Goal: Task Accomplishment & Management: Use online tool/utility

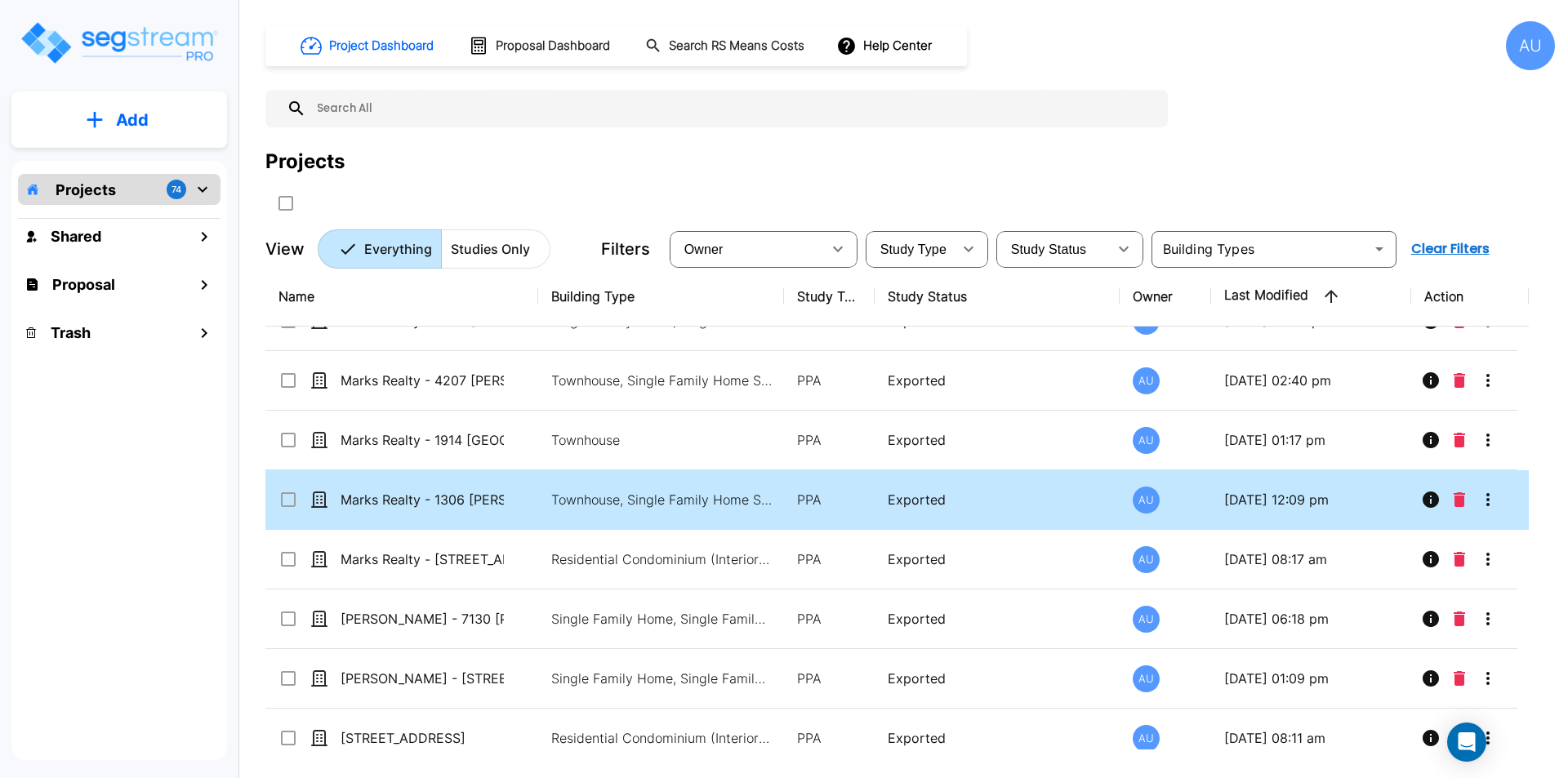
scroll to position [408, 0]
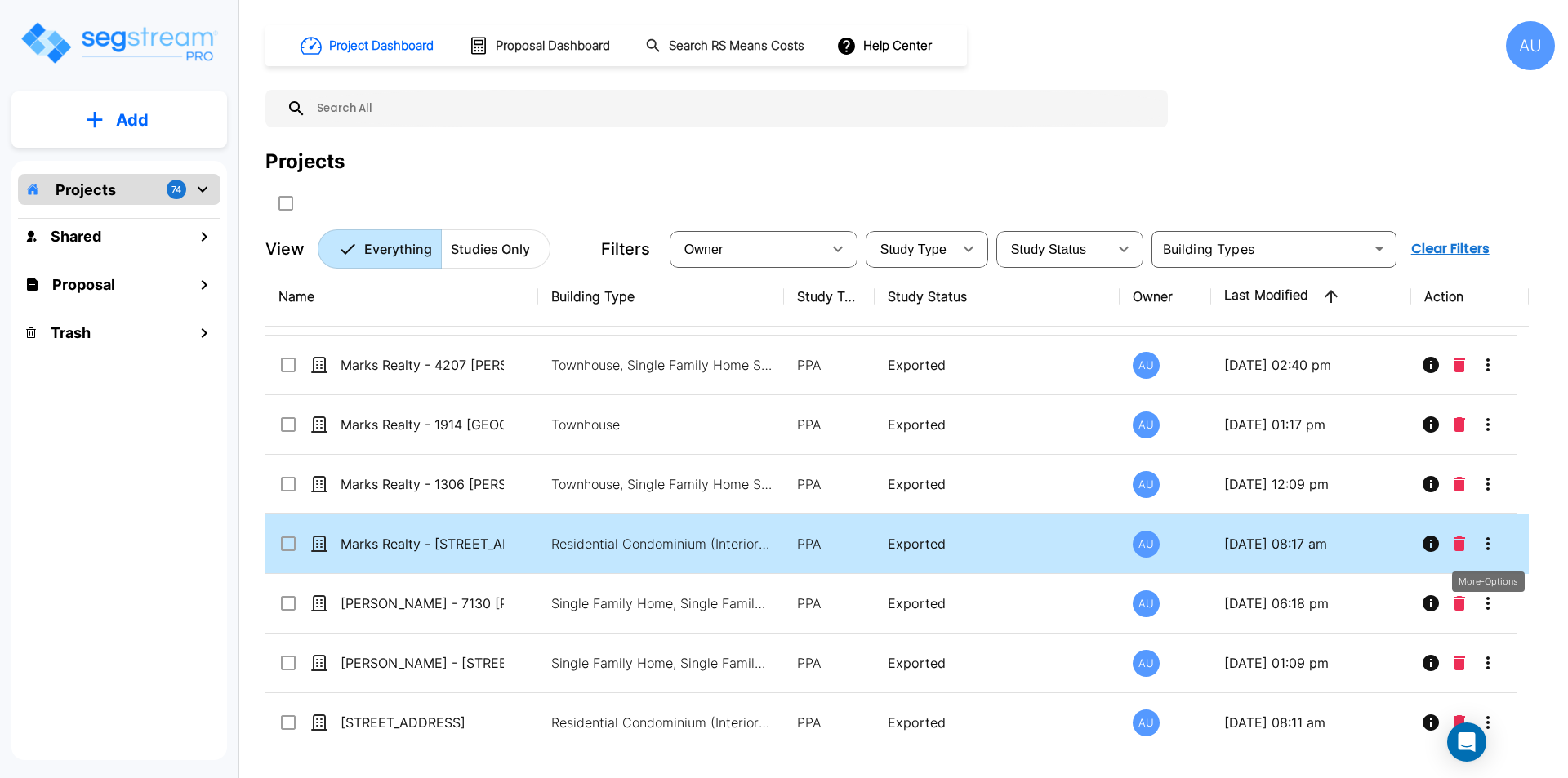
click at [1483, 544] on icon "More-Options" at bounding box center [1488, 544] width 20 height 20
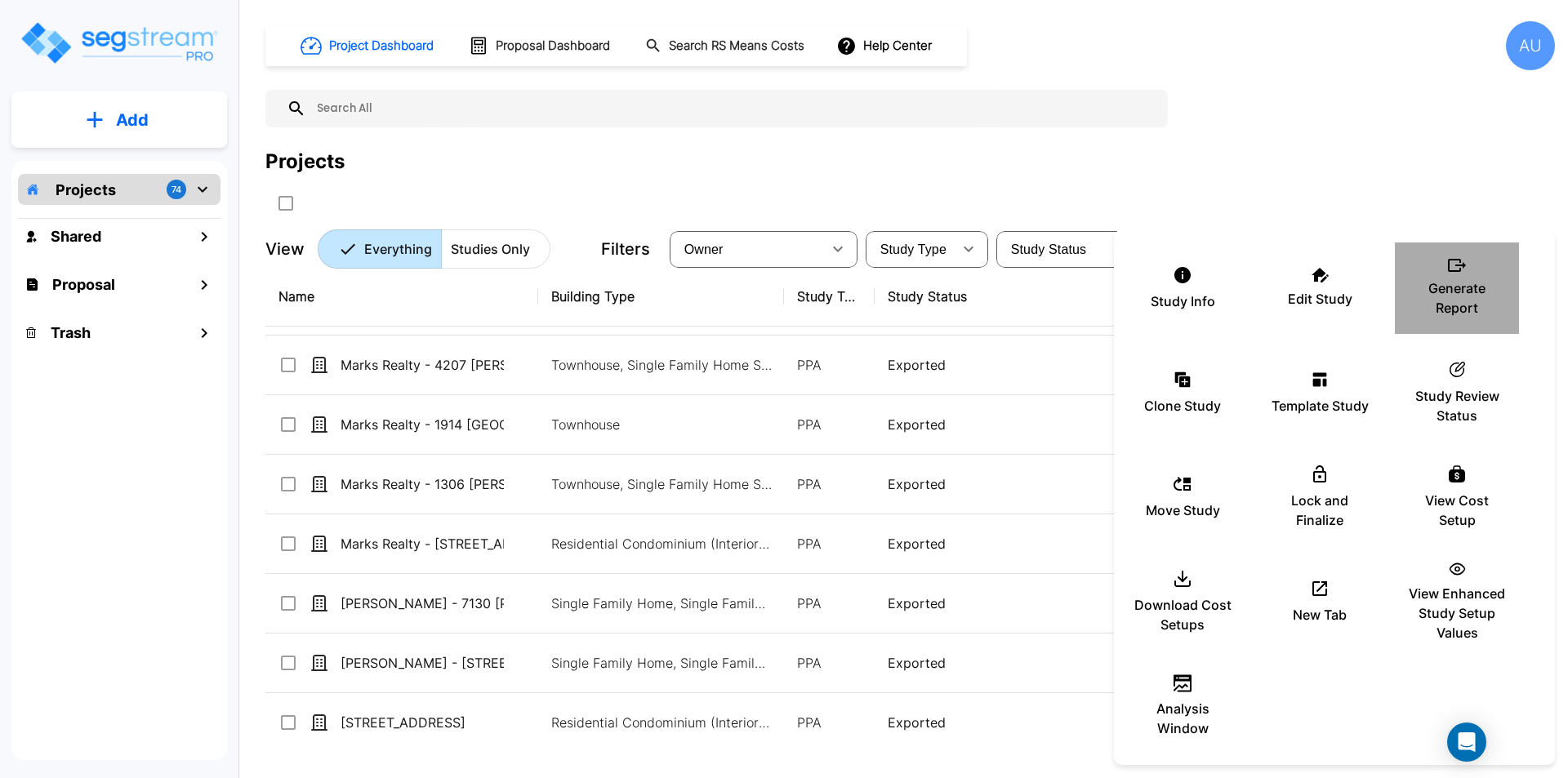
click at [1446, 289] on p "Generate Report" at bounding box center [1457, 298] width 98 height 39
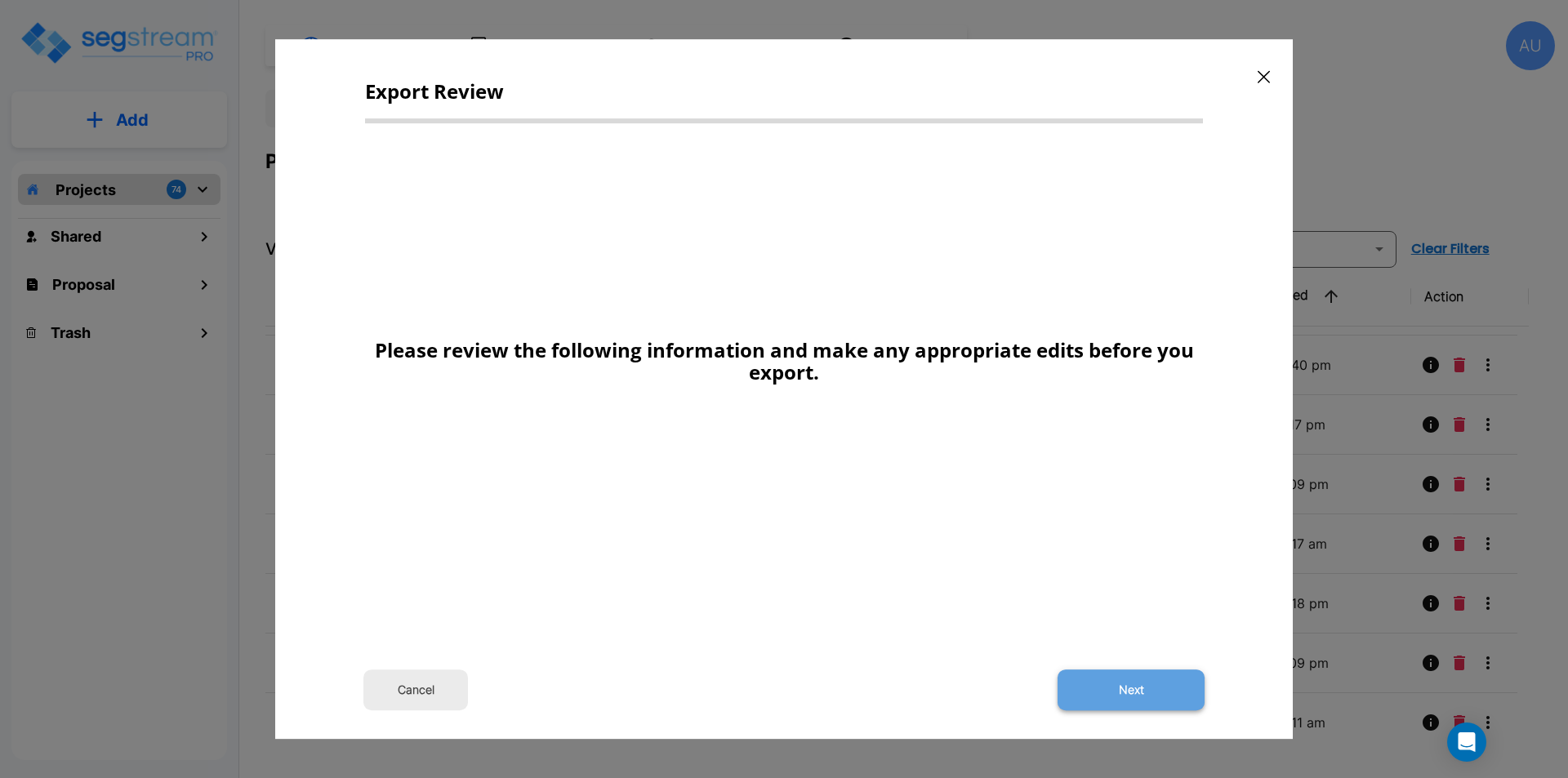
click at [1115, 697] on button "Next" at bounding box center [1131, 690] width 147 height 41
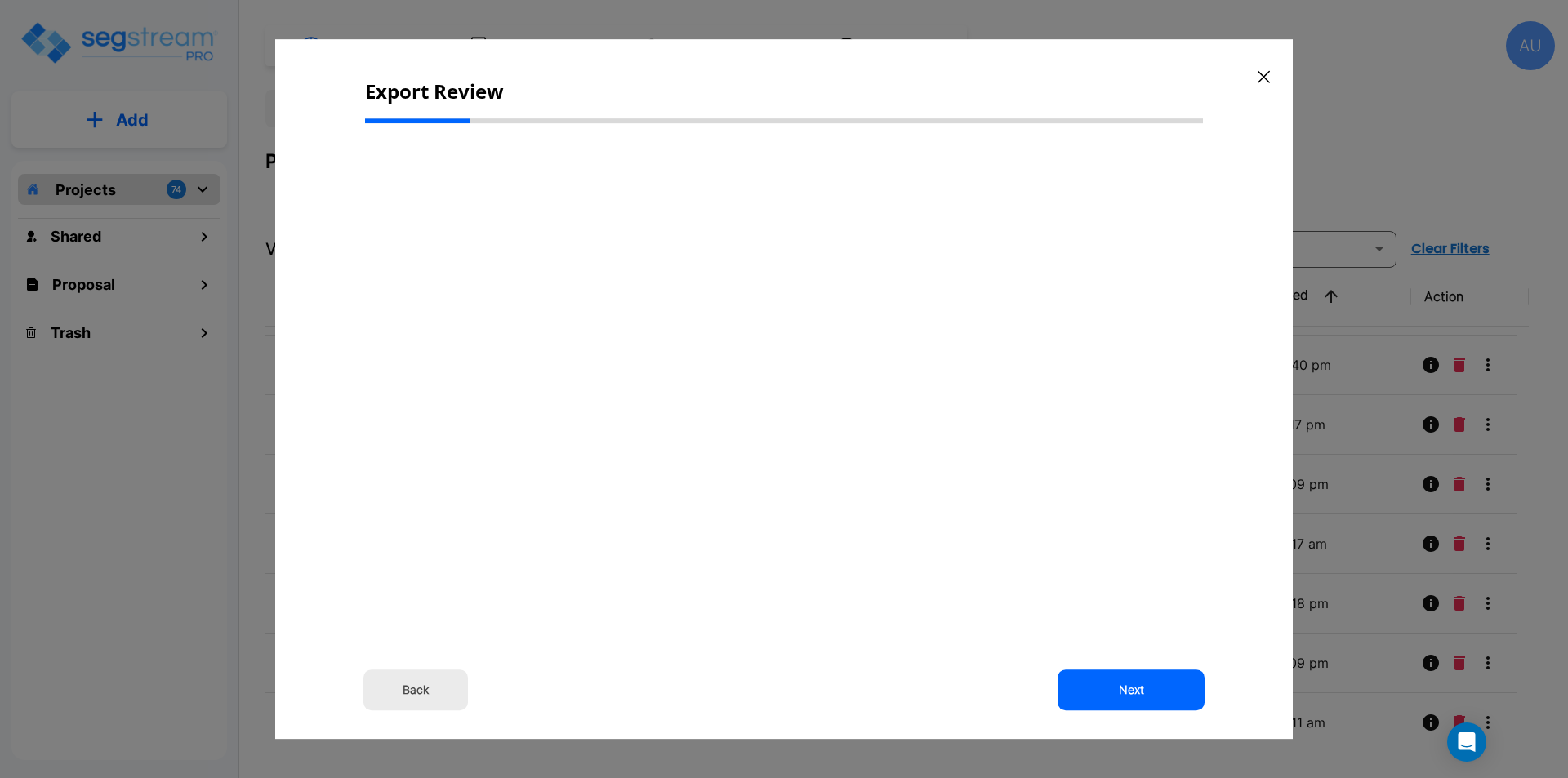
scroll to position [0, 0]
select select "2024"
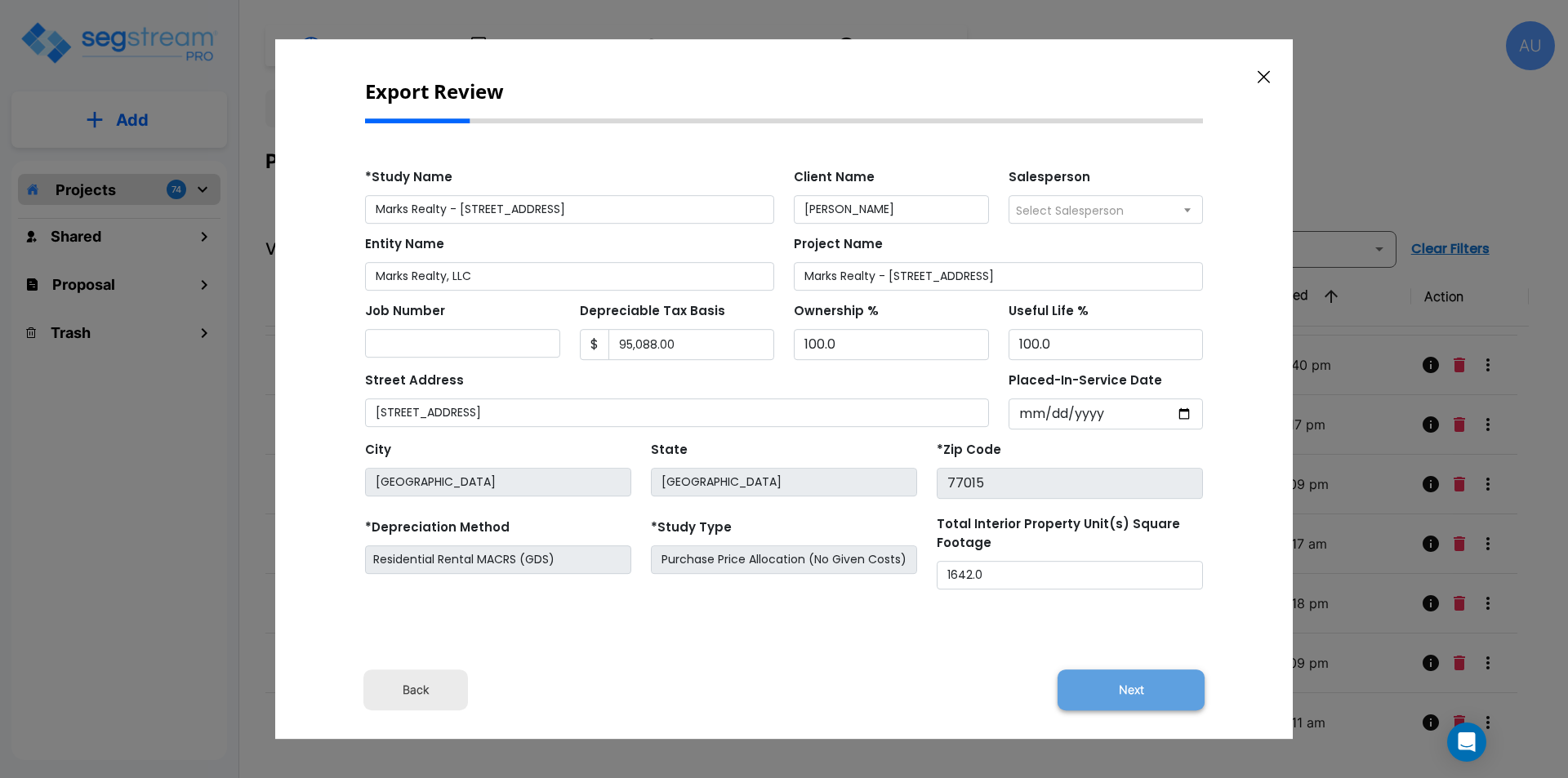
click at [1118, 685] on button "Next" at bounding box center [1131, 690] width 147 height 41
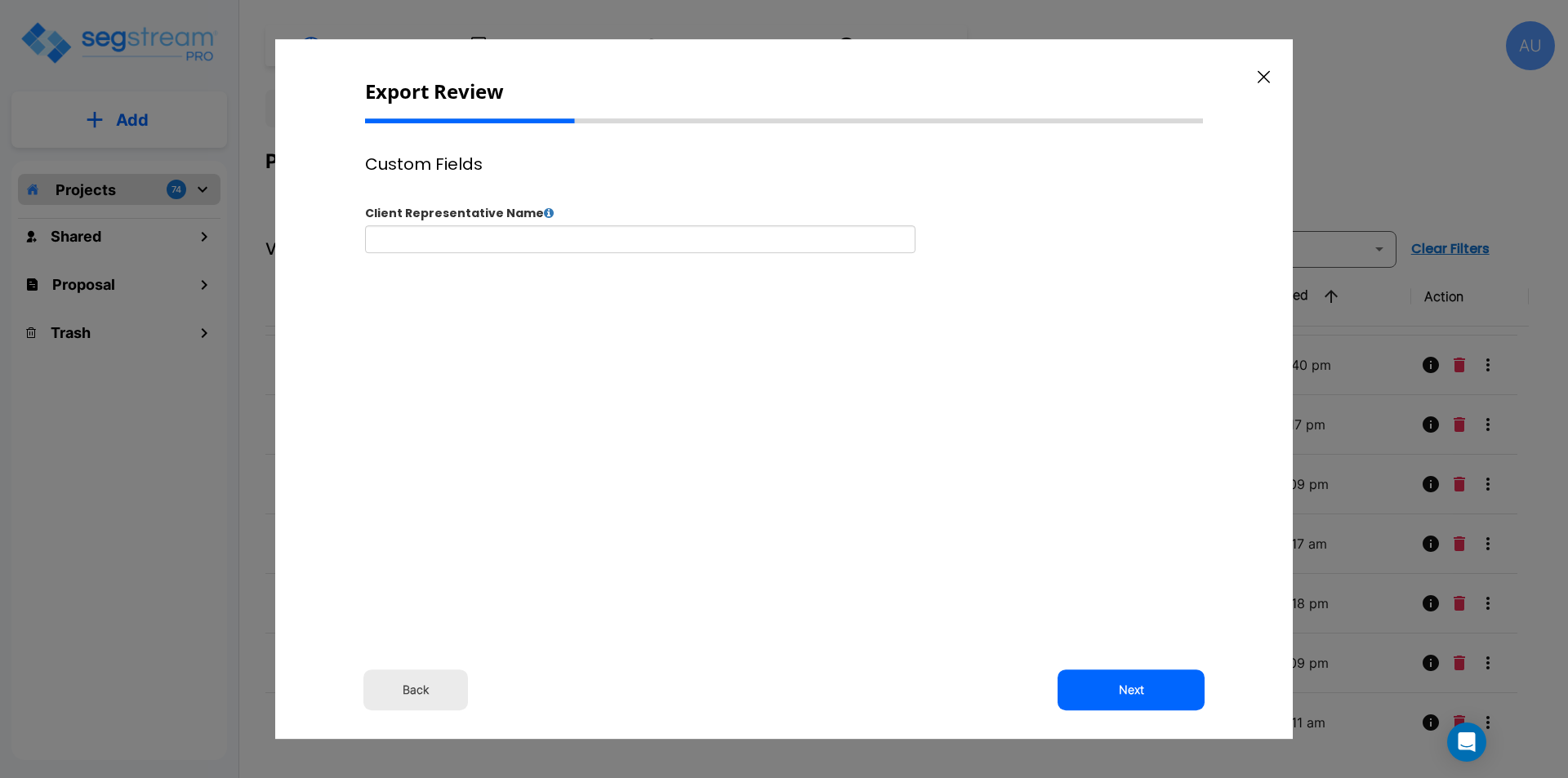
click at [1118, 687] on button "Next" at bounding box center [1131, 690] width 147 height 41
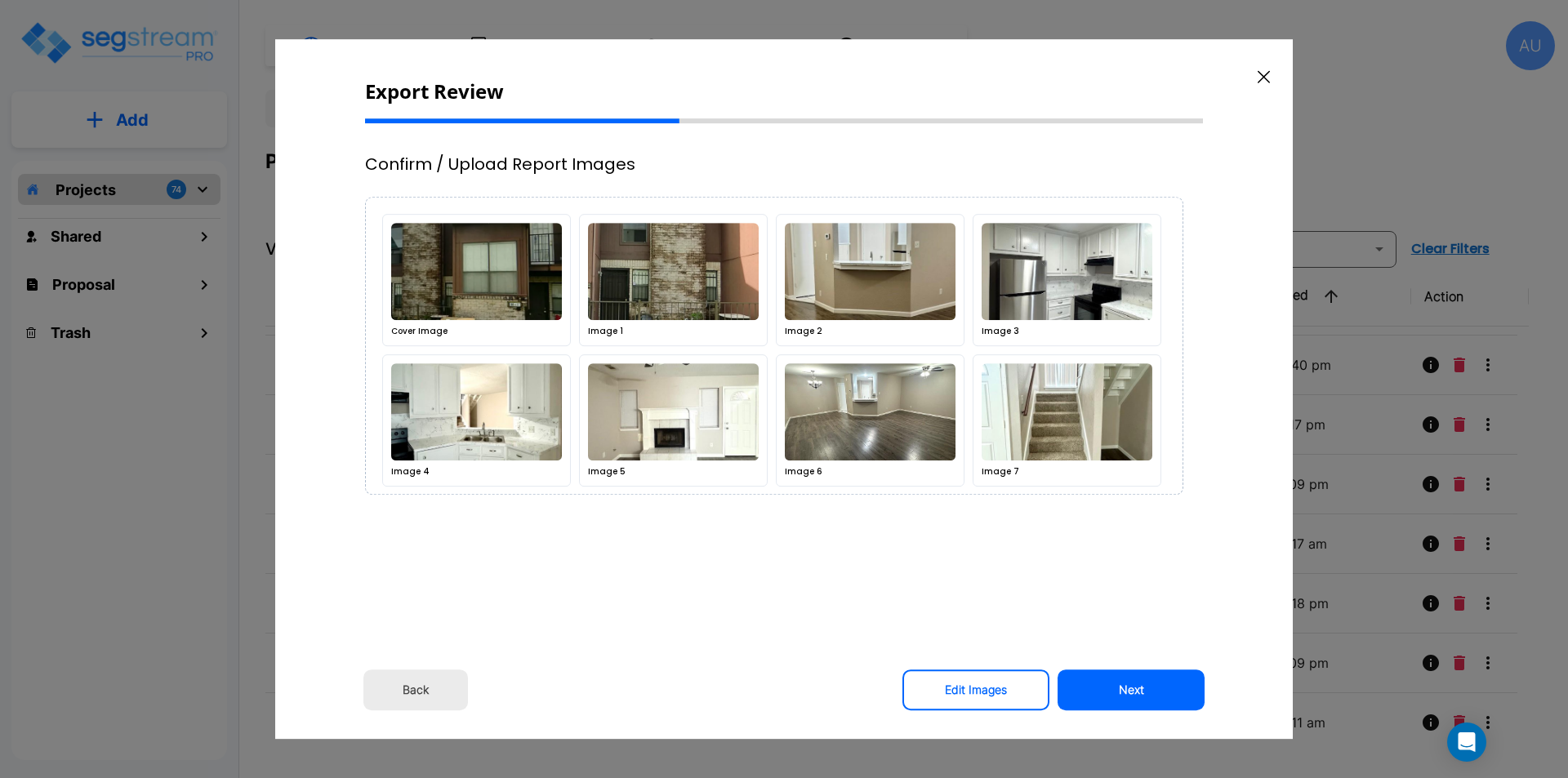
click at [1118, 687] on button "Next" at bounding box center [1131, 690] width 147 height 41
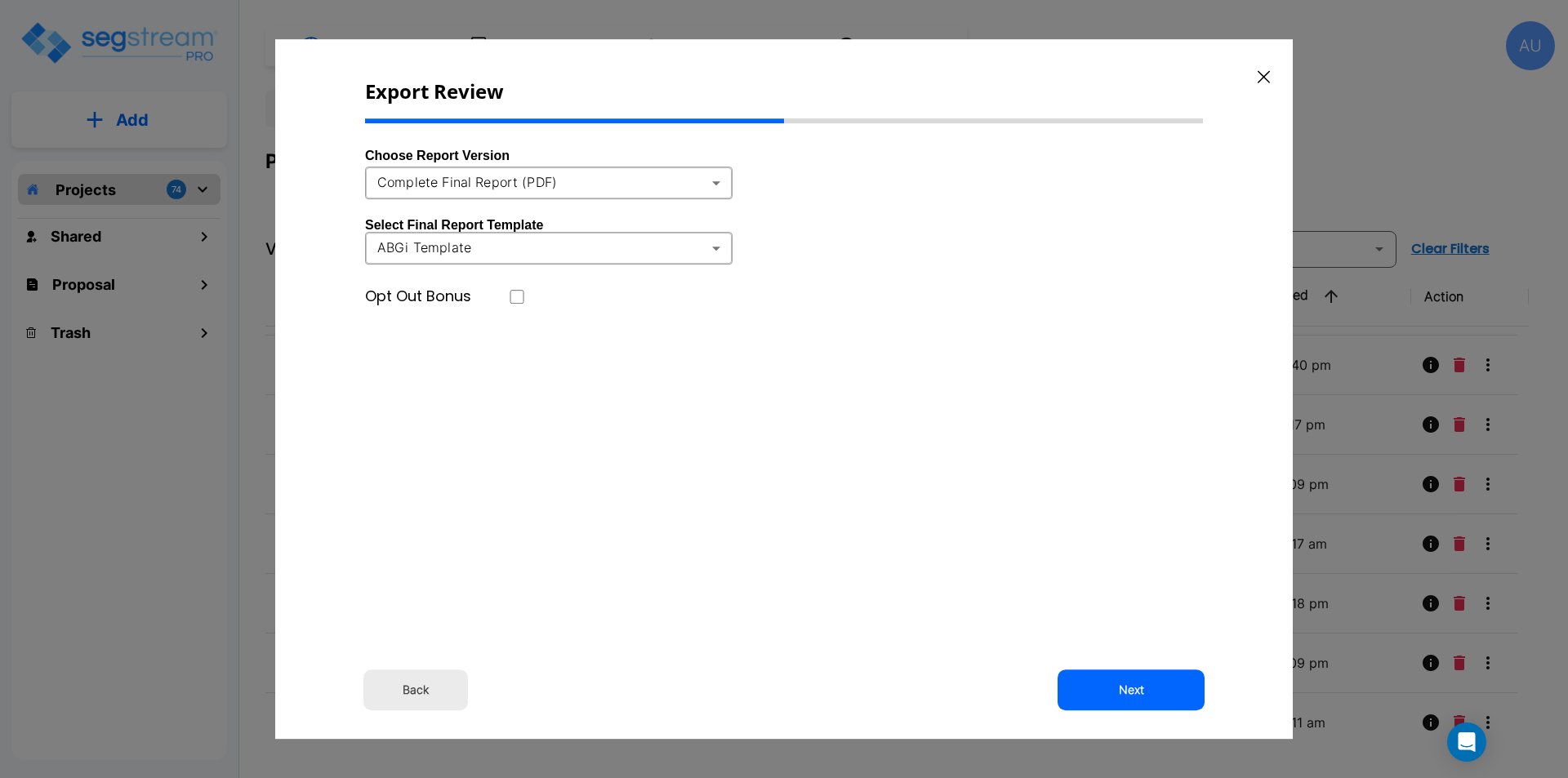
click at [713, 187] on body "× Your report is being generated. Be patient! × We're working on your Modificat…" at bounding box center [784, 389] width 1568 height 778
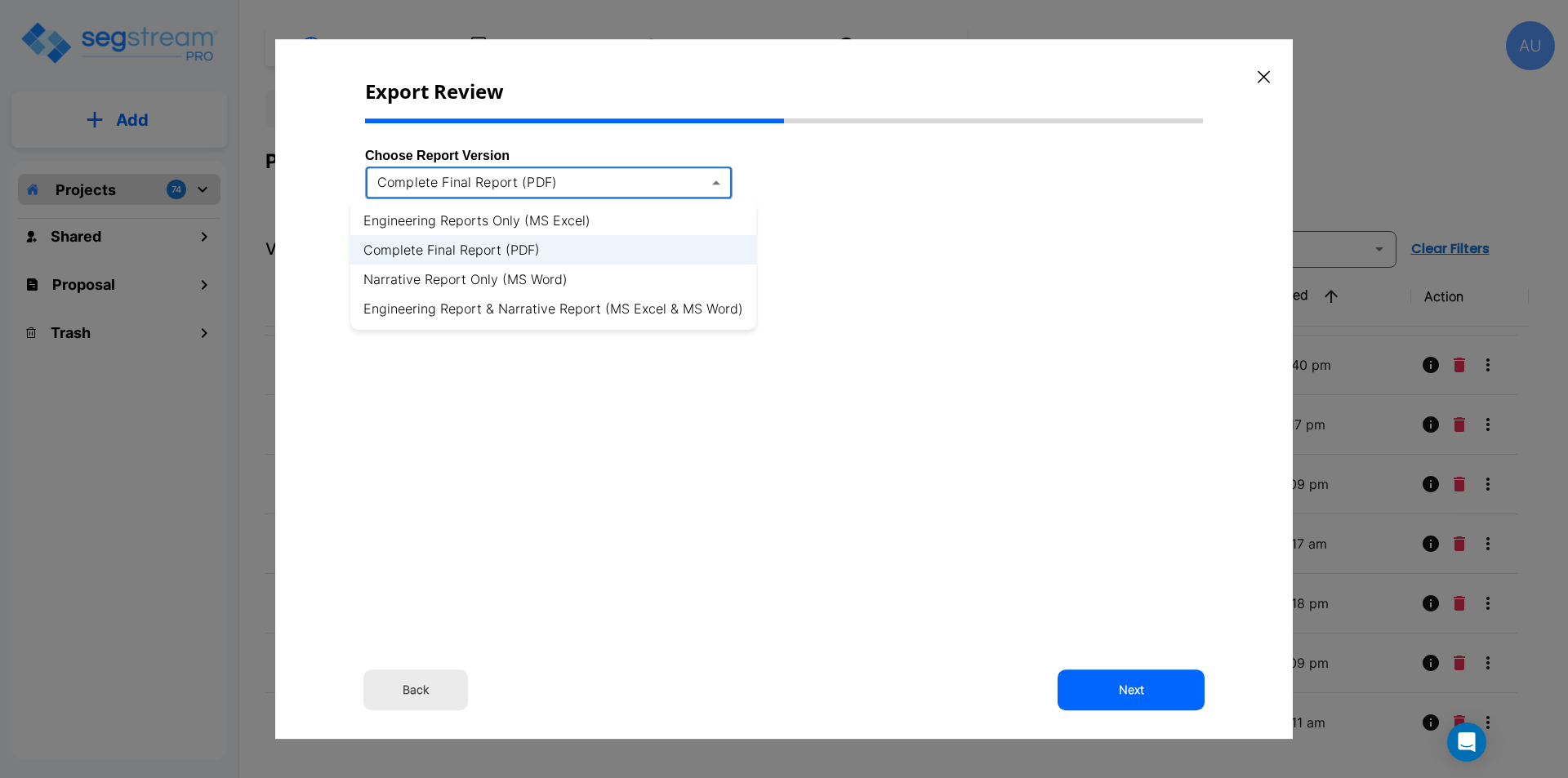
click at [576, 216] on li "Engineering Reports Only (MS Excel)" at bounding box center [553, 220] width 406 height 29
type input "xlsx"
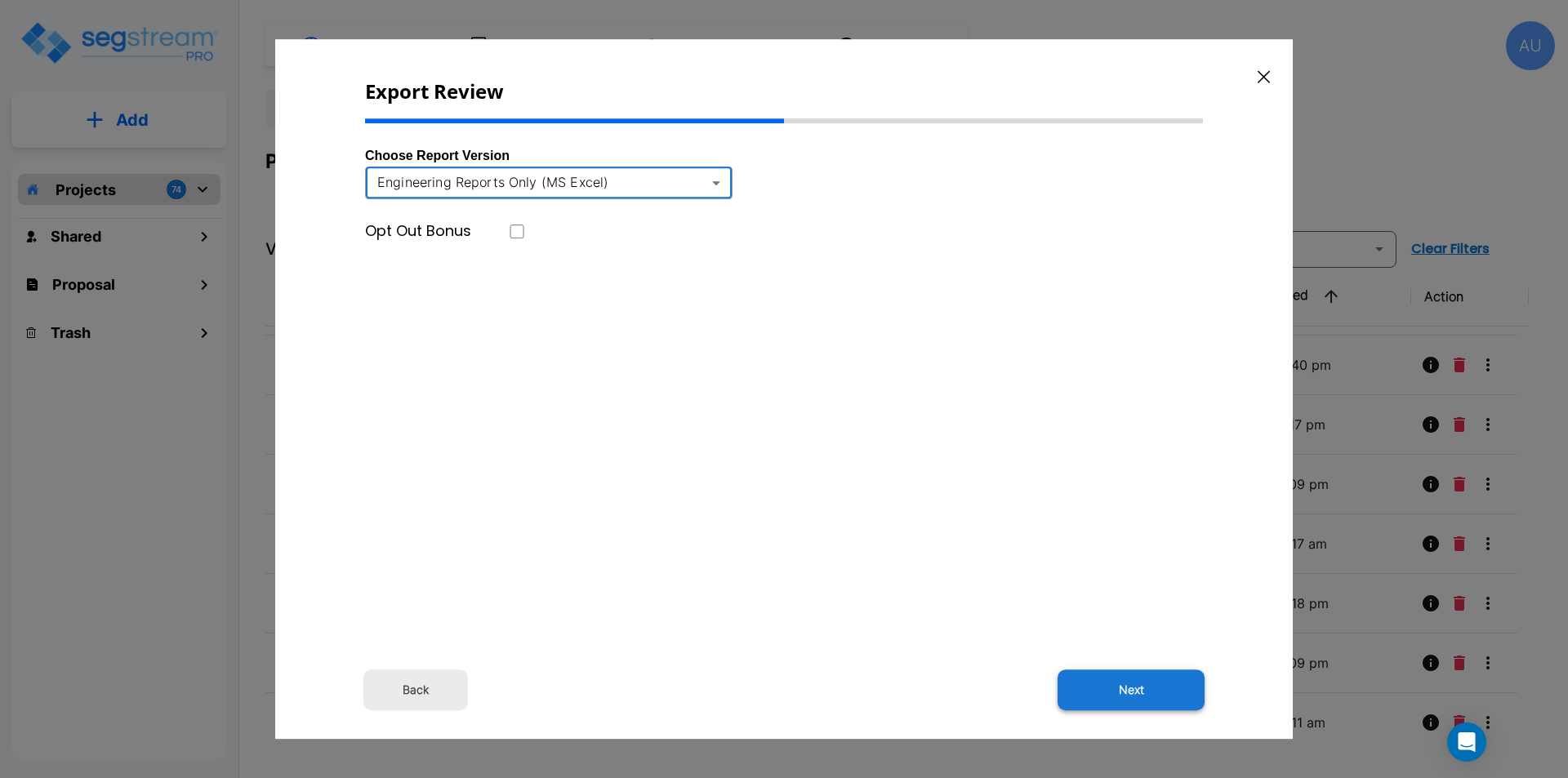
click at [1114, 690] on button "Next" at bounding box center [1131, 690] width 147 height 41
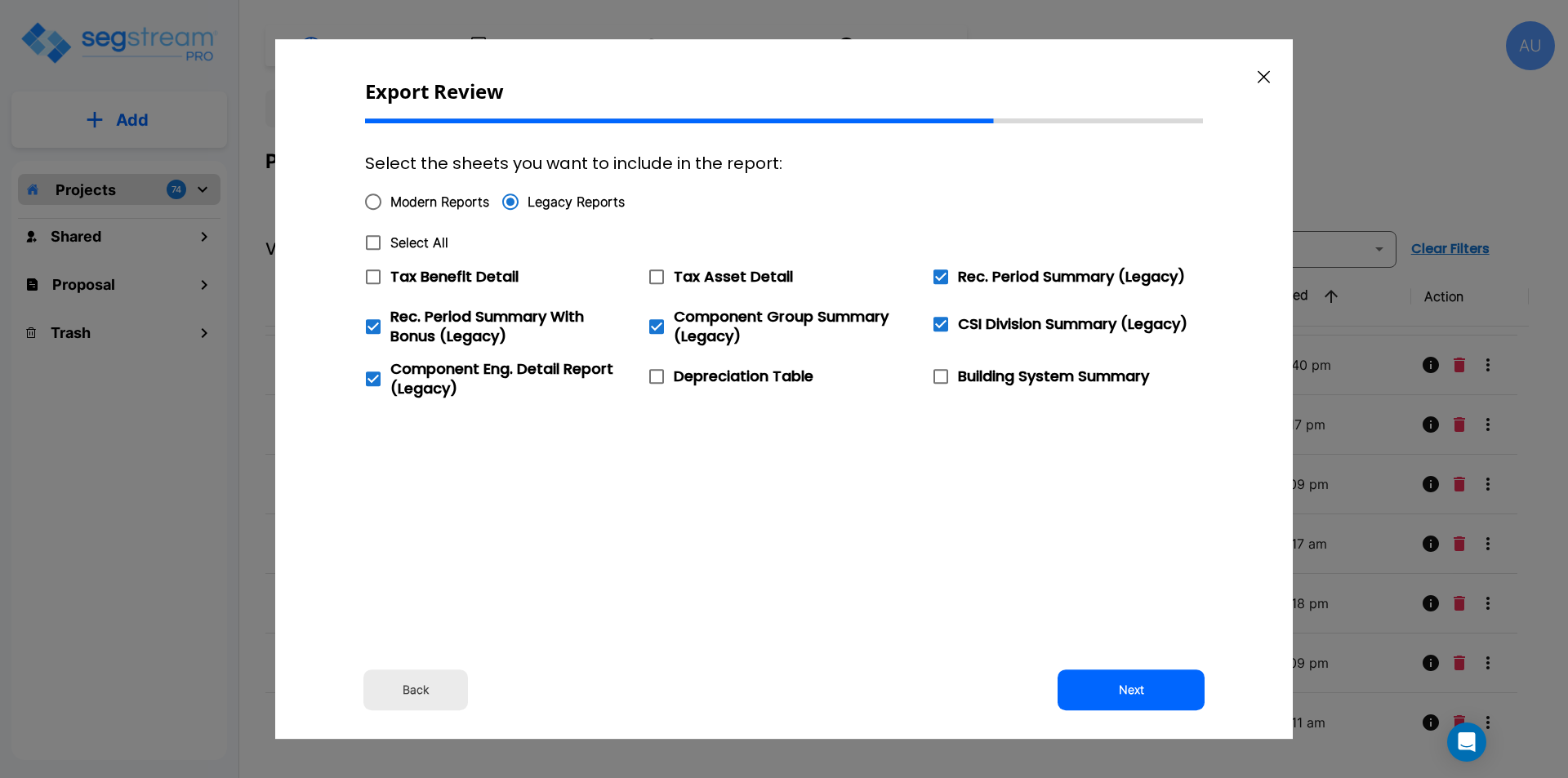
click at [440, 204] on span "Modern Reports" at bounding box center [439, 201] width 98 height 20
click at [390, 204] on input "Modern Reports" at bounding box center [373, 201] width 35 height 35
radio input "true"
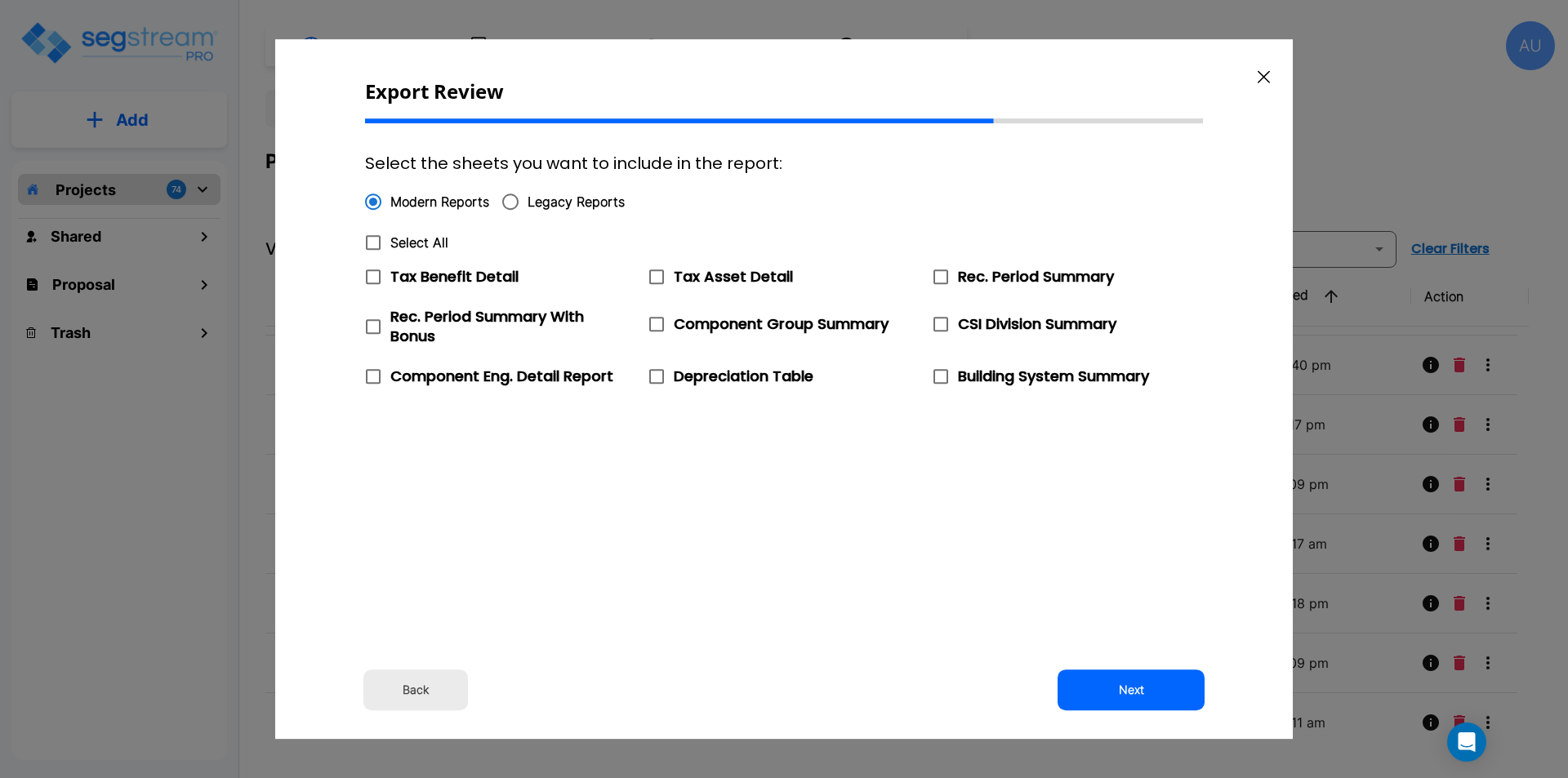
click at [376, 242] on icon at bounding box center [374, 242] width 20 height 20
click at [373, 240] on input "Select All" at bounding box center [364, 232] width 16 height 14
checkbox input "true"
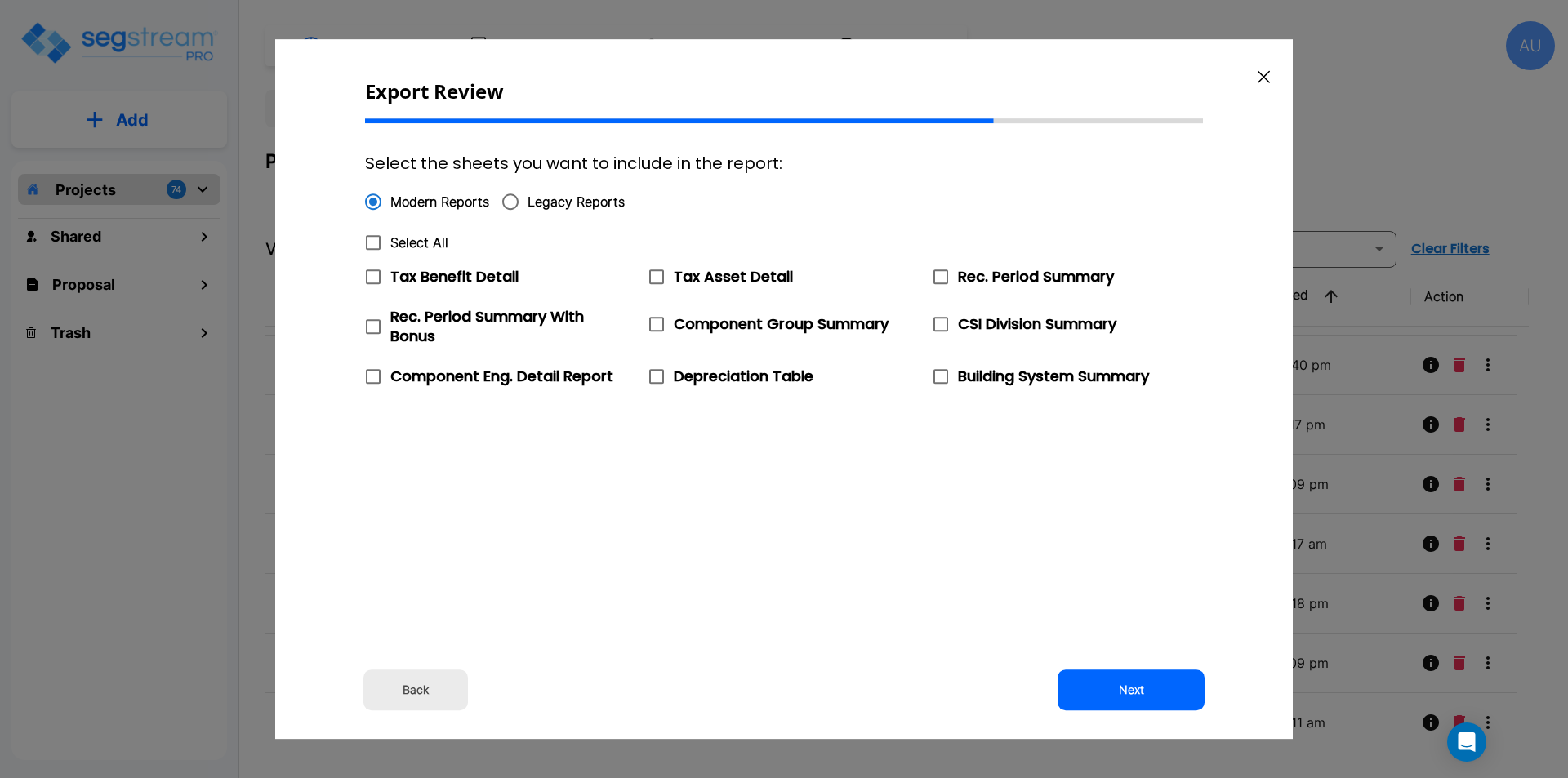
checkbox input "true"
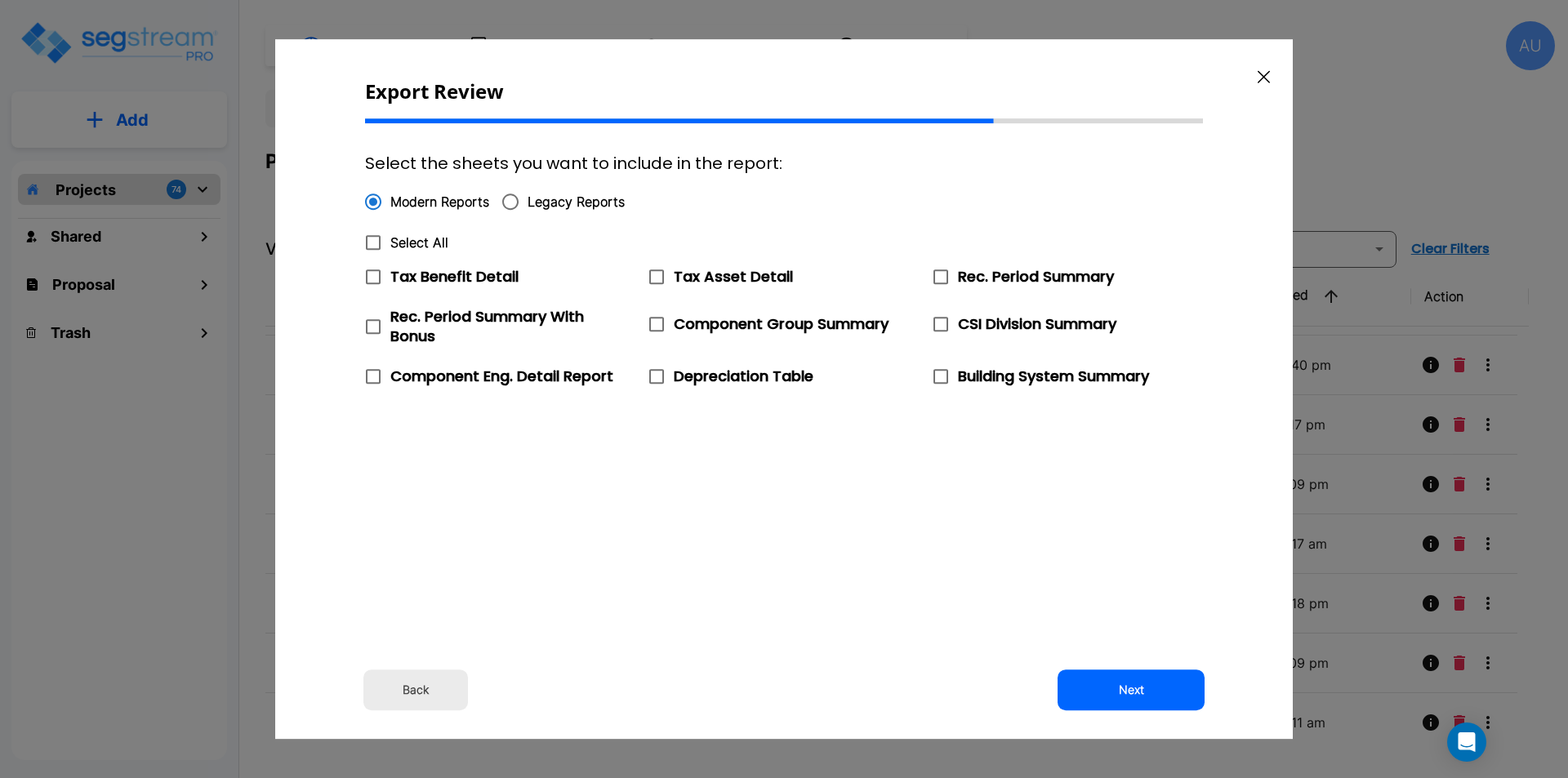
checkbox input "true"
click at [376, 273] on icon at bounding box center [374, 277] width 20 height 20
click at [373, 273] on input "Tax Benefit Detail" at bounding box center [364, 267] width 16 height 14
checkbox input "false"
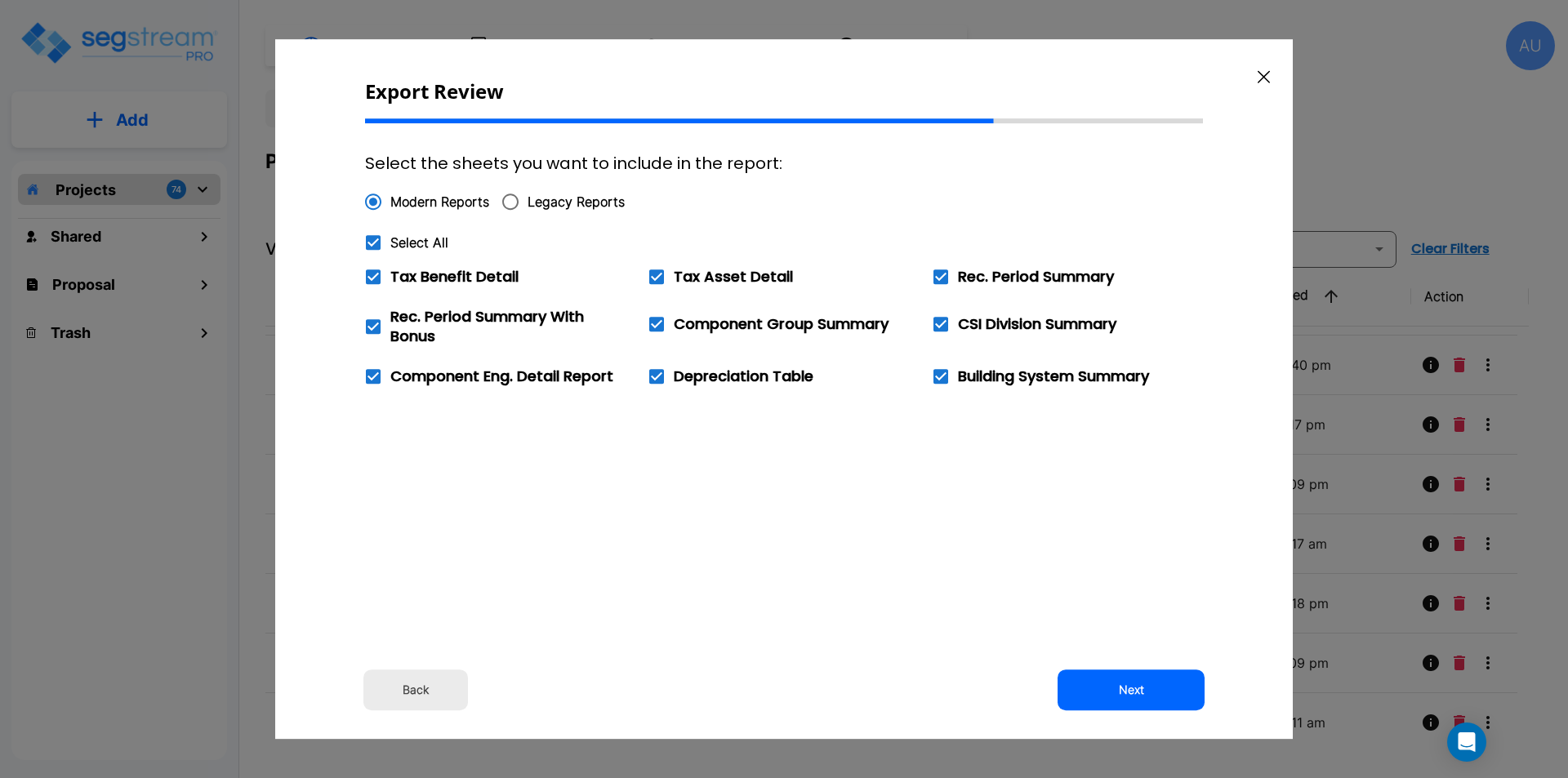
checkbox input "false"
click at [1122, 681] on button "Next" at bounding box center [1131, 690] width 147 height 41
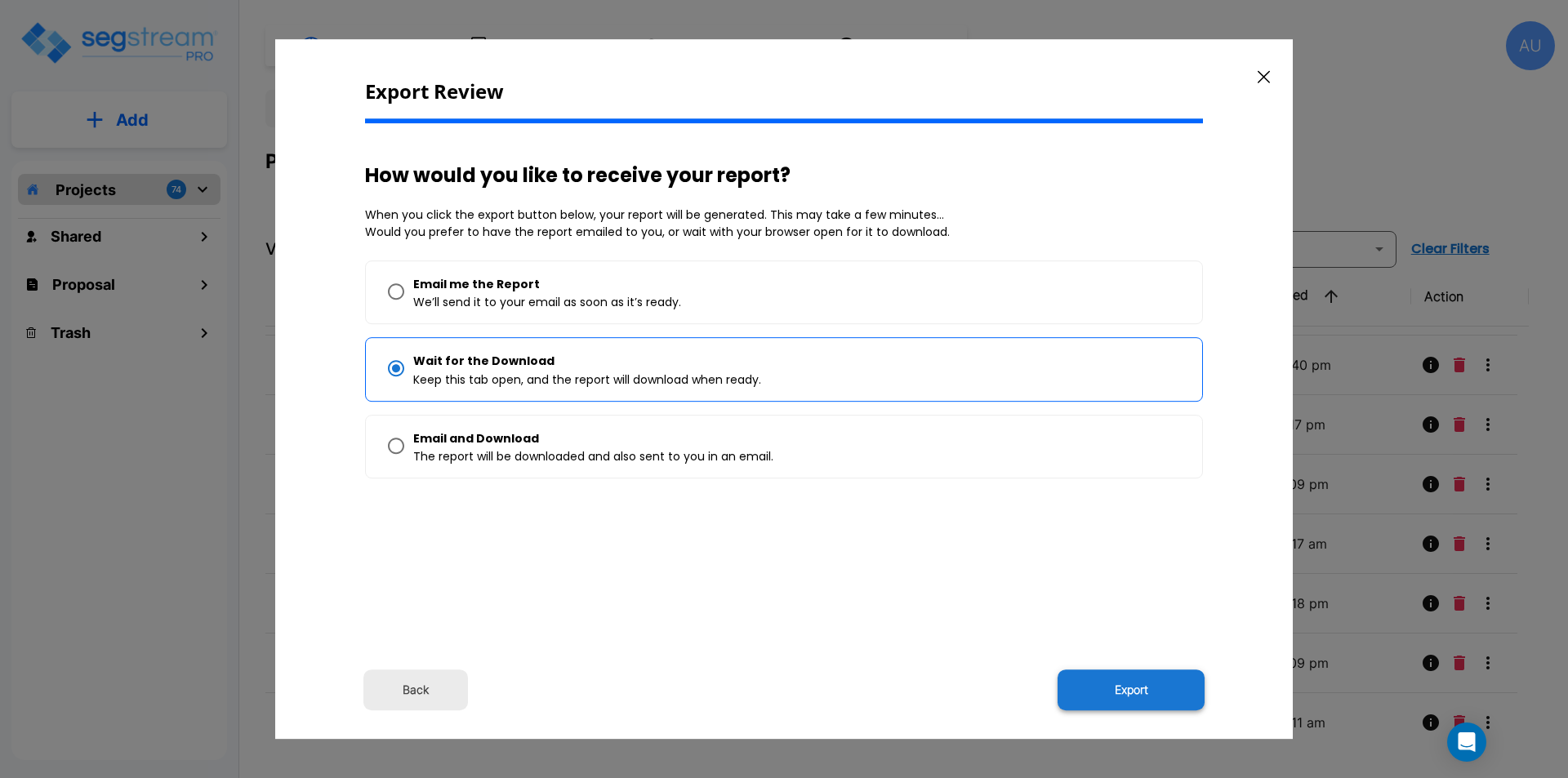
click at [1113, 693] on button "Export" at bounding box center [1131, 690] width 147 height 41
